Goal: Information Seeking & Learning: Understand process/instructions

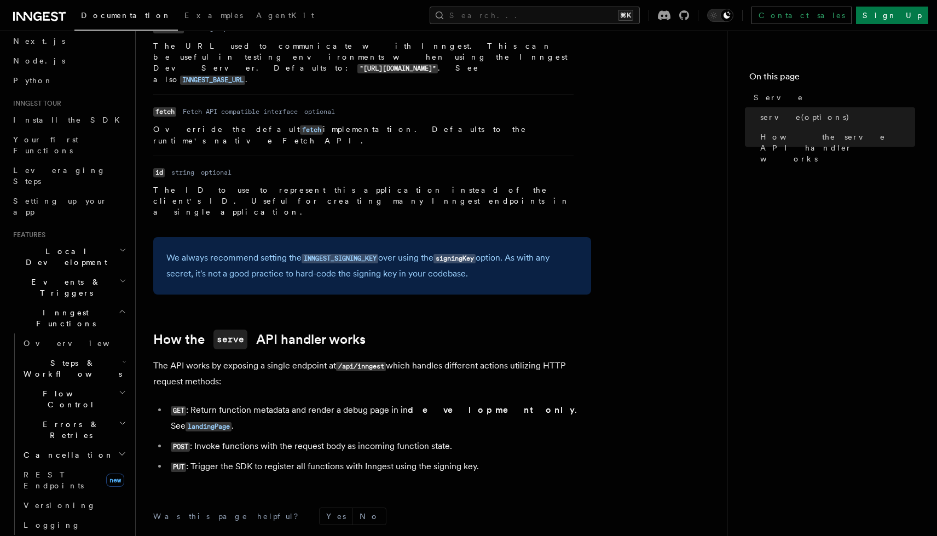
scroll to position [52, 0]
click at [50, 334] on span "Overview" at bounding box center [80, 338] width 113 height 9
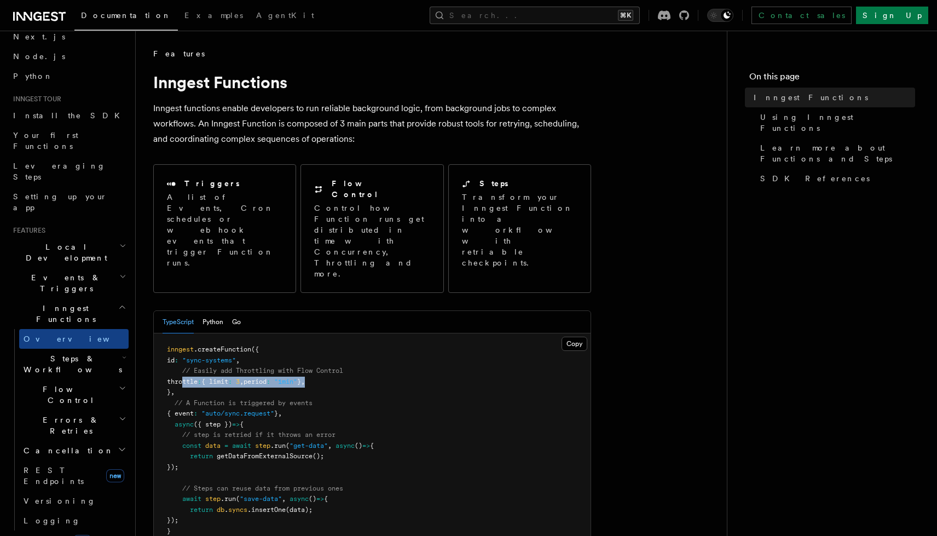
drag, startPoint x: 342, startPoint y: 339, endPoint x: 182, endPoint y: 336, distance: 160.8
click at [182, 336] on pre "inngest .createFunction ({ id : "sync-systems" , // Easily add Throttling with …" at bounding box center [372, 445] width 437 height 225
click at [762, 173] on span "SDK References" at bounding box center [814, 178] width 109 height 11
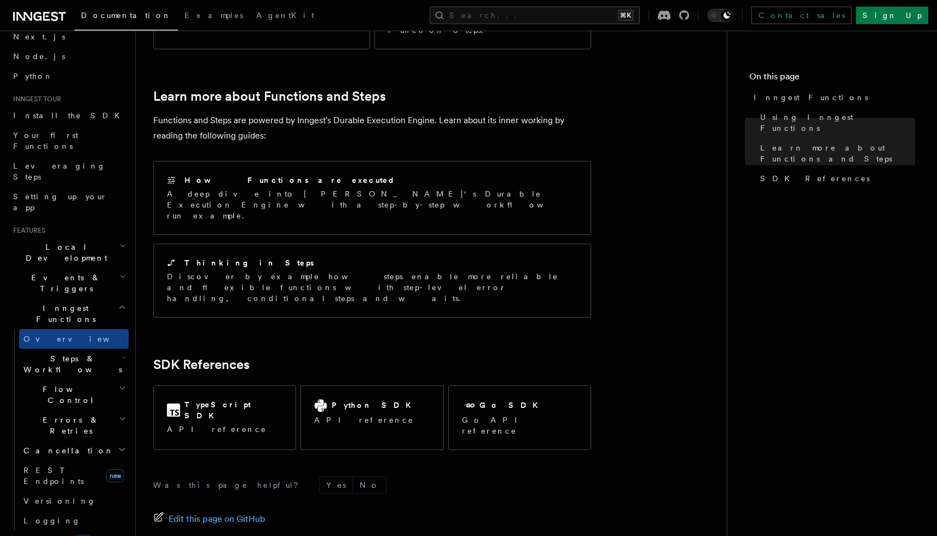
scroll to position [770, 0]
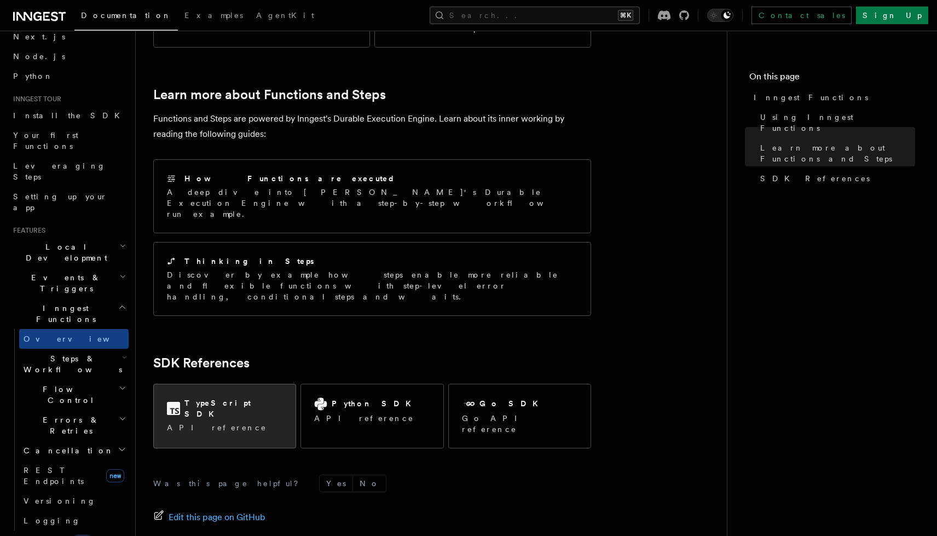
click at [218, 422] on p "API reference" at bounding box center [224, 427] width 115 height 11
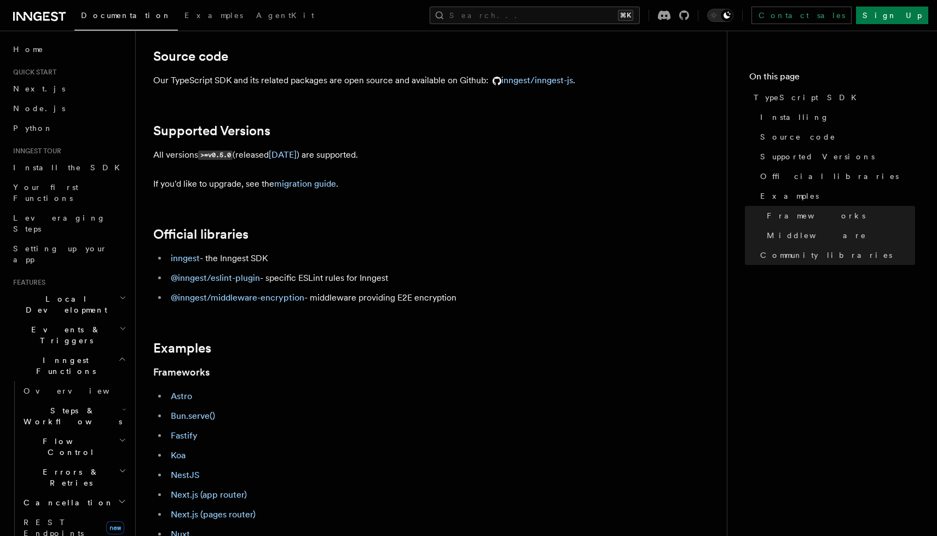
scroll to position [19, 0]
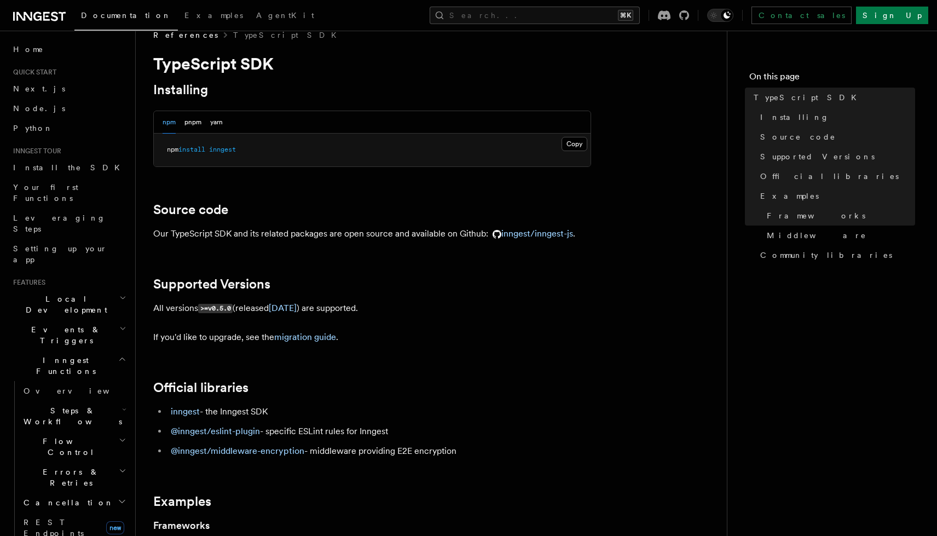
click at [190, 405] on li "inngest - the Inngest SDK" at bounding box center [378, 411] width 423 height 15
click at [190, 410] on link "inngest" at bounding box center [185, 411] width 29 height 10
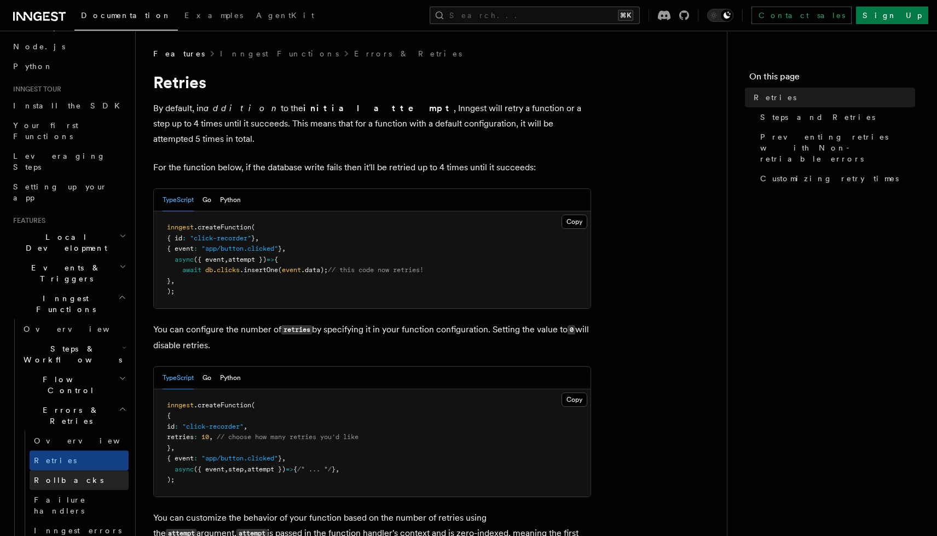
scroll to position [65, 0]
click at [89, 367] on h2 "Flow Control" at bounding box center [73, 382] width 109 height 31
click at [92, 336] on h2 "Steps & Workflows" at bounding box center [73, 351] width 109 height 31
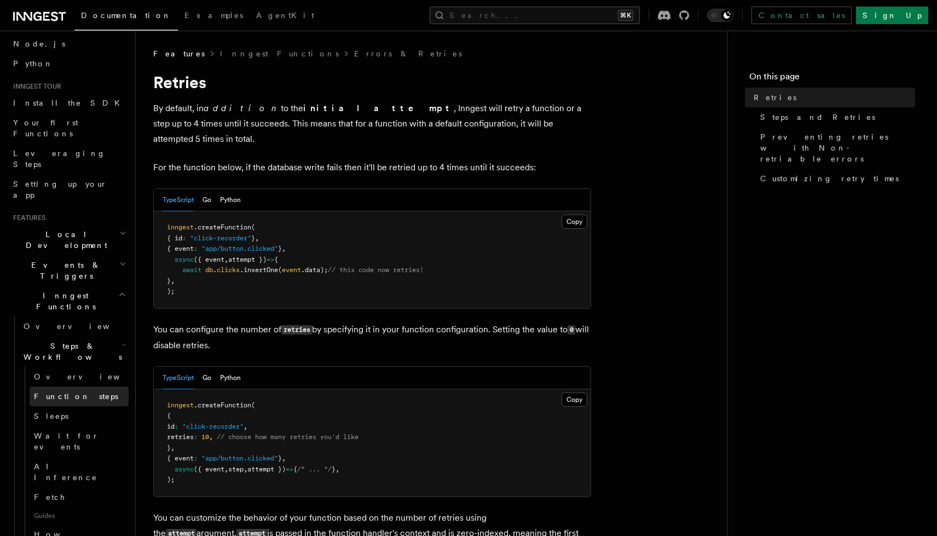
click at [77, 386] on link "Function steps" at bounding box center [79, 396] width 99 height 20
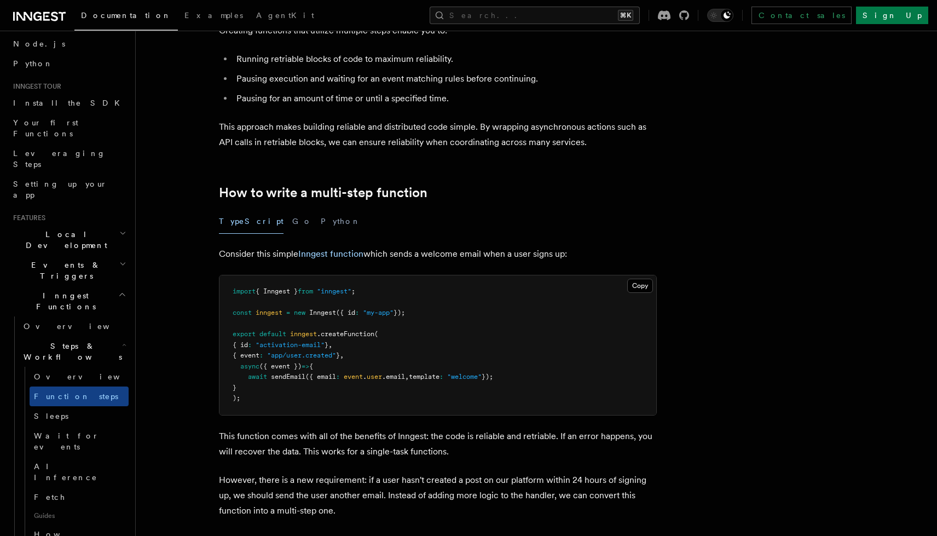
scroll to position [360, 0]
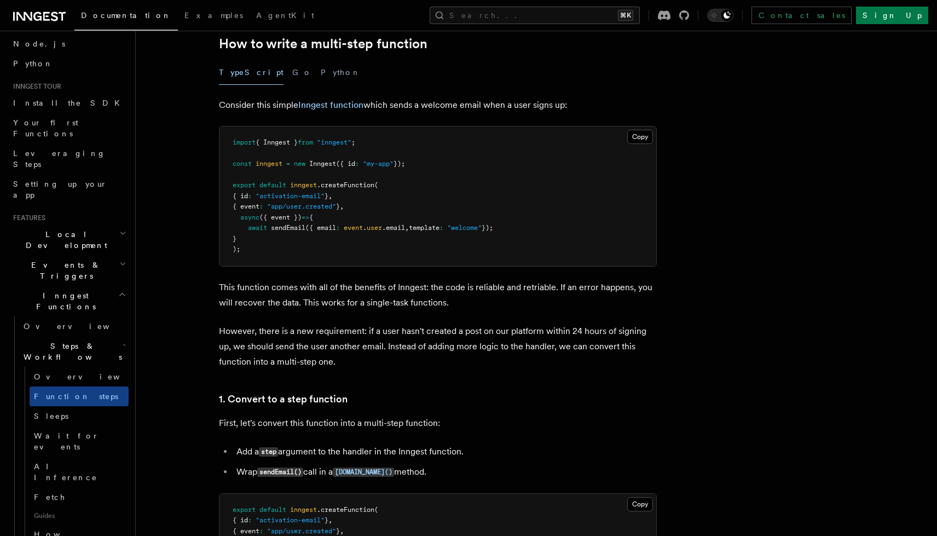
click at [250, 229] on span "await" at bounding box center [257, 228] width 19 height 8
click at [380, 247] on pre "import { Inngest } from "inngest" ; const inngest = new Inngest ({ id : "my-app…" at bounding box center [437, 195] width 437 height 139
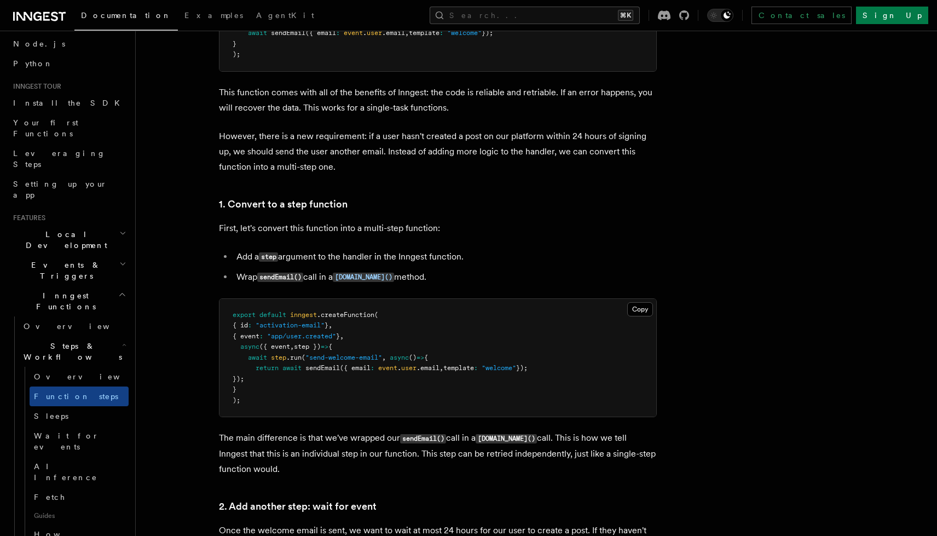
click at [276, 361] on span "step" at bounding box center [278, 357] width 15 height 8
click at [401, 379] on pre "export default inngest .createFunction ( { id : "activation-email" } , { event …" at bounding box center [437, 358] width 437 height 118
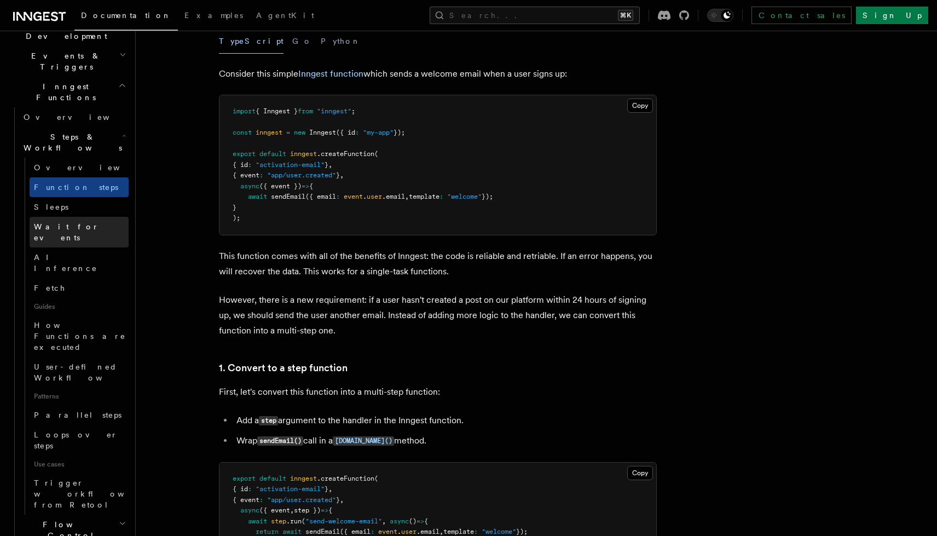
scroll to position [304, 0]
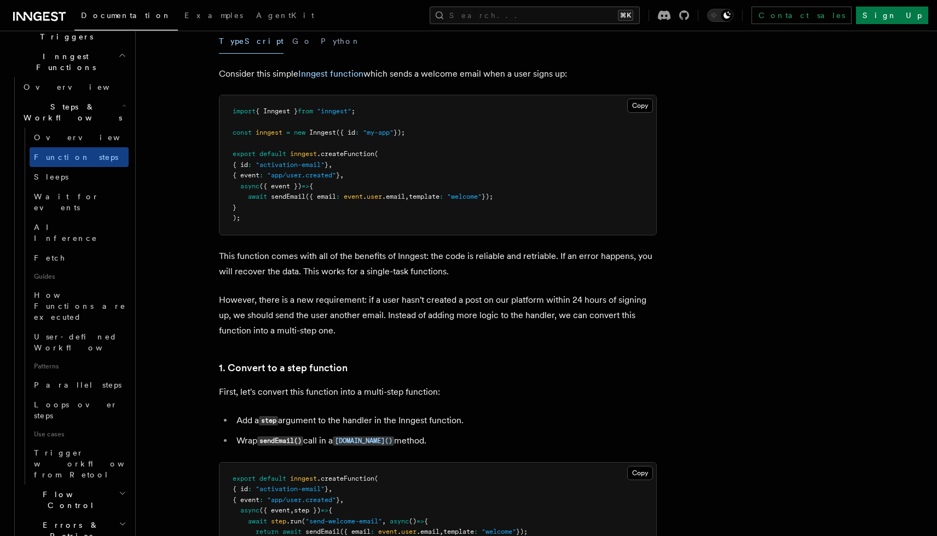
click at [85, 484] on h2 "Flow Control" at bounding box center [73, 499] width 109 height 31
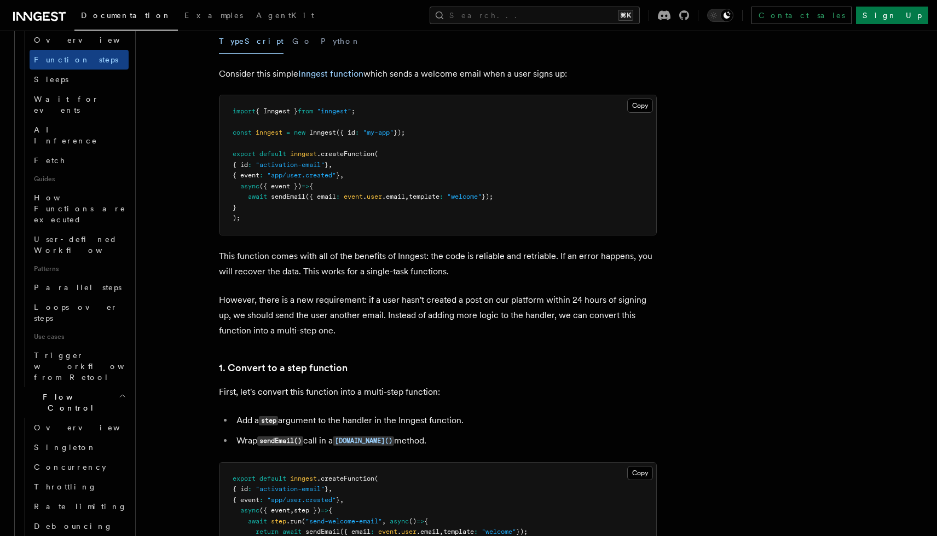
scroll to position [461, 0]
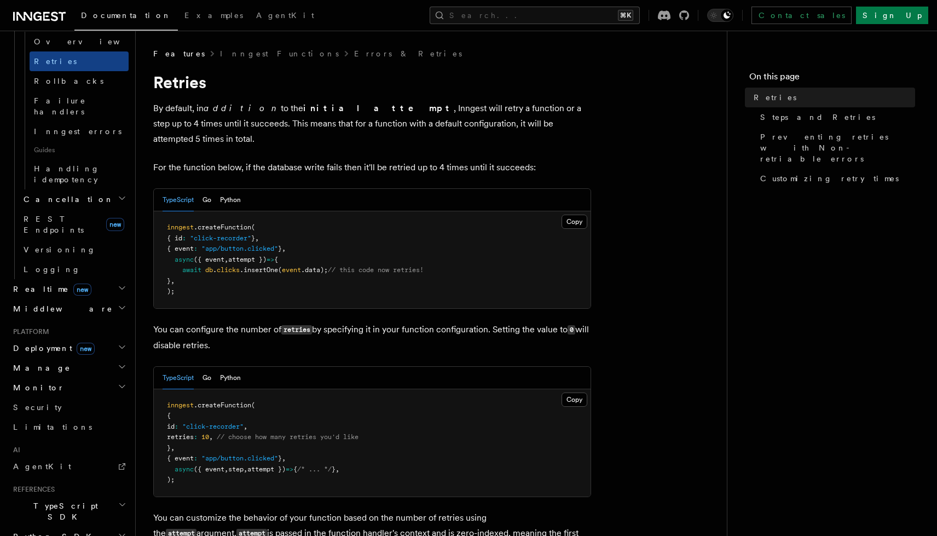
click at [297, 266] on span "event" at bounding box center [291, 270] width 19 height 8
click at [249, 255] on span "attempt })" at bounding box center [247, 259] width 38 height 8
copy span "attempt"
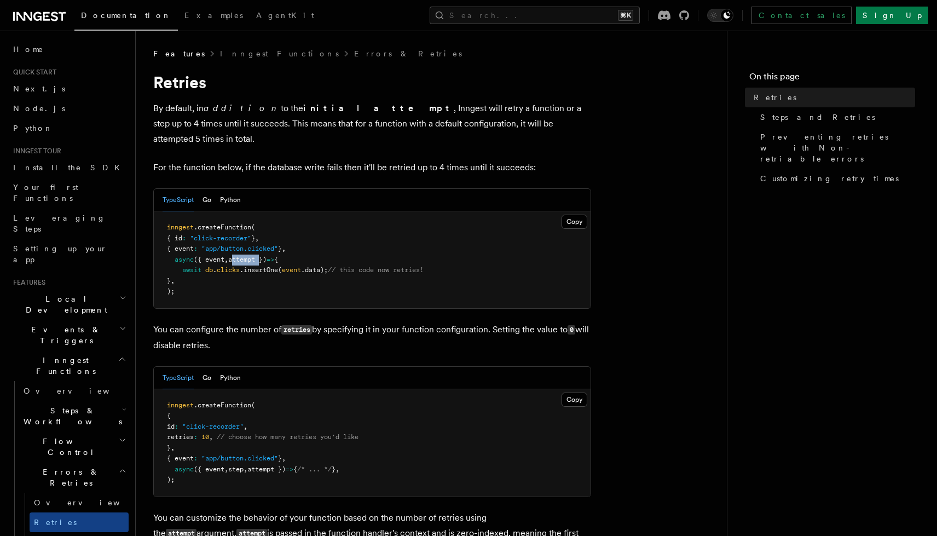
click at [74, 405] on span "Steps & Workflows" at bounding box center [70, 416] width 103 height 22
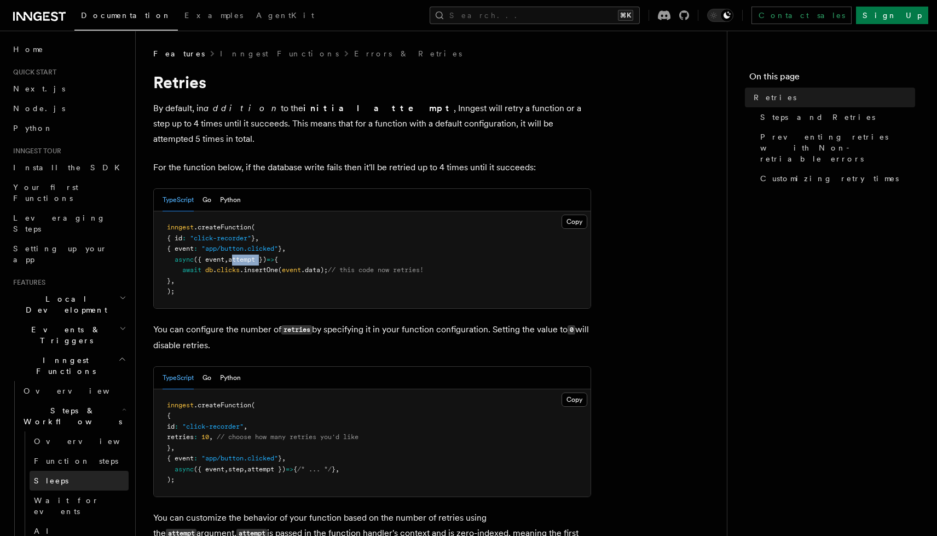
click at [79, 470] on link "Sleeps" at bounding box center [79, 480] width 99 height 20
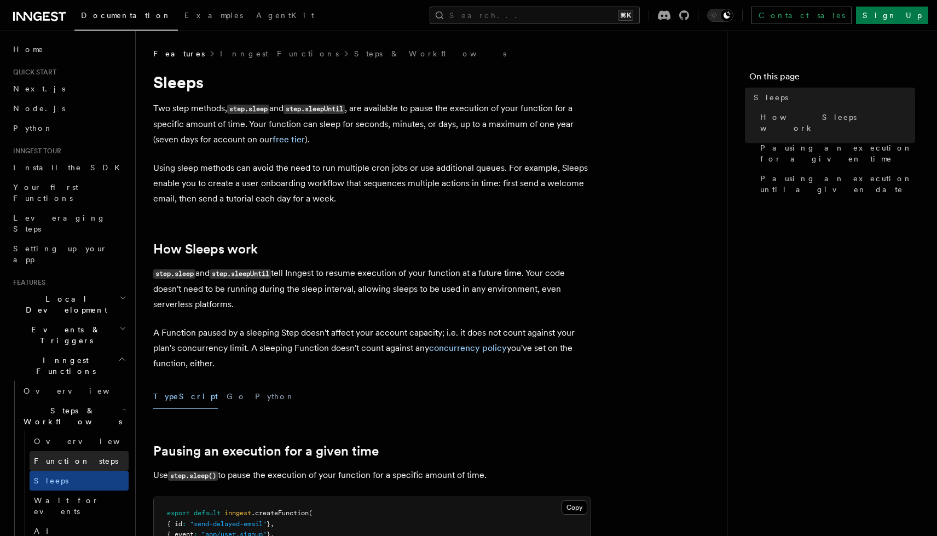
click at [97, 451] on link "Function steps" at bounding box center [79, 461] width 99 height 20
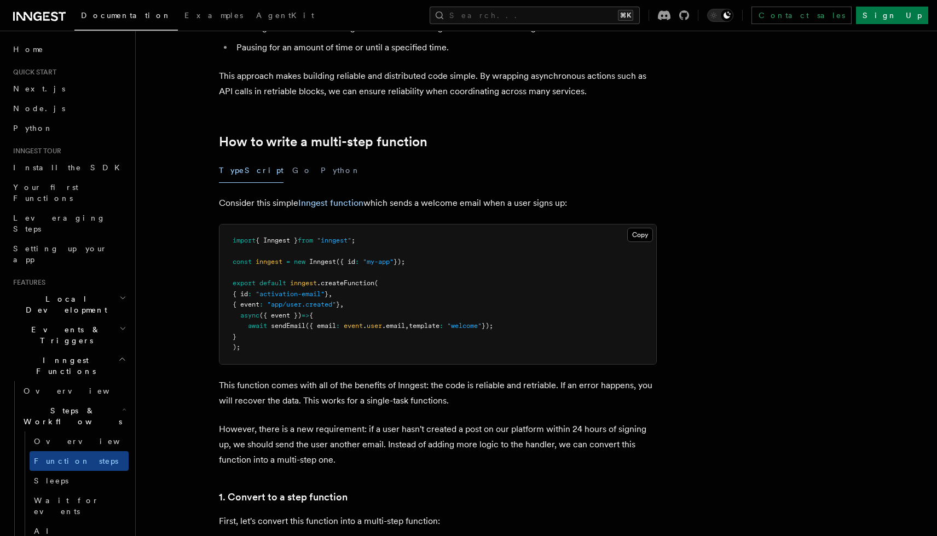
scroll to position [792, 0]
